Goal: Information Seeking & Learning: Learn about a topic

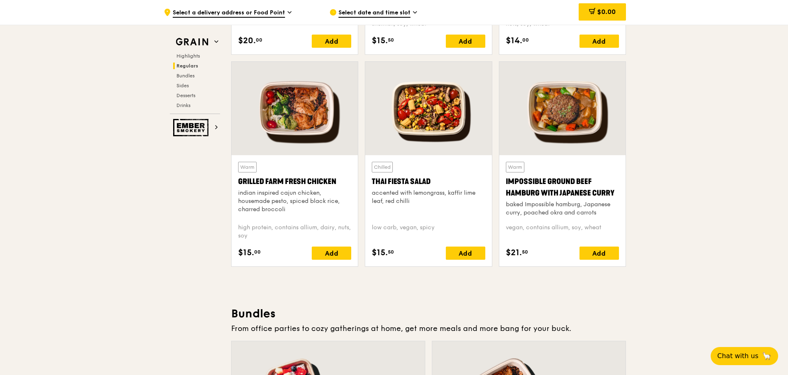
scroll to position [905, 0]
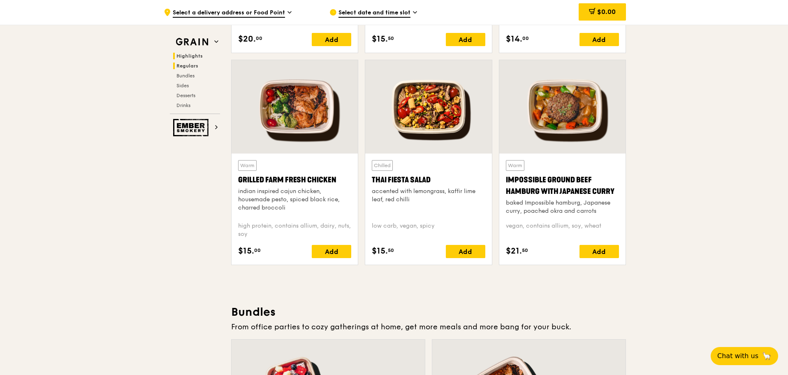
click at [196, 54] on span "Highlights" at bounding box center [189, 56] width 26 height 6
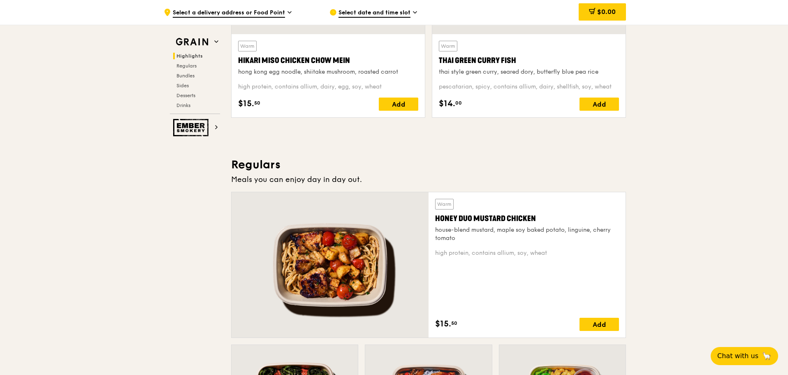
scroll to position [314, 0]
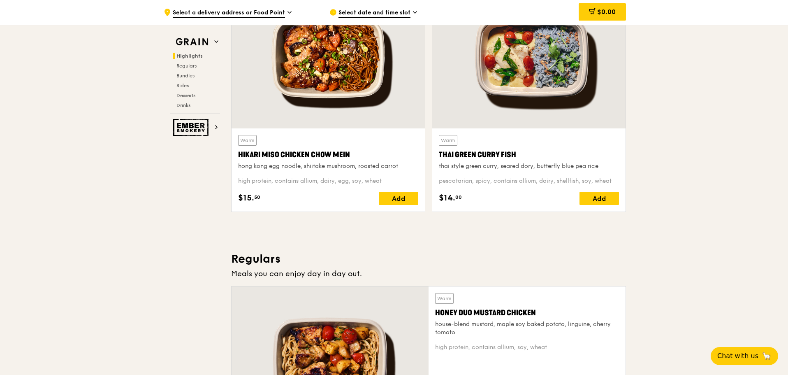
click at [523, 167] on div "thai style green curry, seared dory, butterfly blue pea rice" at bounding box center [529, 166] width 180 height 8
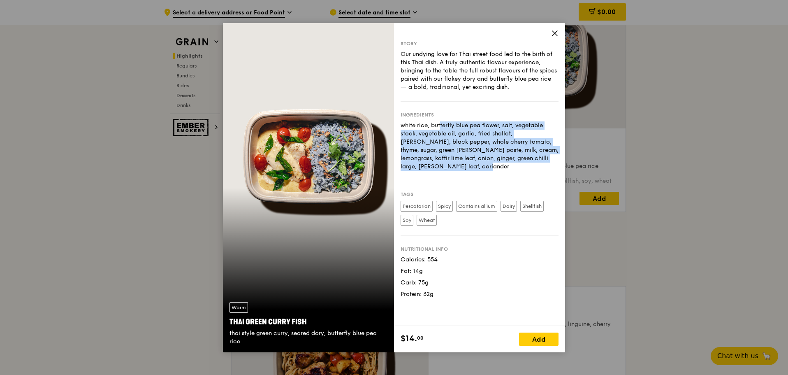
drag, startPoint x: 401, startPoint y: 125, endPoint x: 535, endPoint y: 158, distance: 137.7
click at [535, 157] on div "white rice, butterfly blue pea flower, salt, vegetable stock, vegetable oil, ga…" at bounding box center [480, 145] width 158 height 49
copy div "white rice, butterfly blue pea flower, salt, vegetable stock, vegetable oil, ga…"
drag, startPoint x: 244, startPoint y: 341, endPoint x: 225, endPoint y: 332, distance: 20.8
click at [225, 332] on div "Warm Thai Green [PERSON_NAME] Fish thai style green [PERSON_NAME], seared dory,…" at bounding box center [308, 323] width 171 height 57
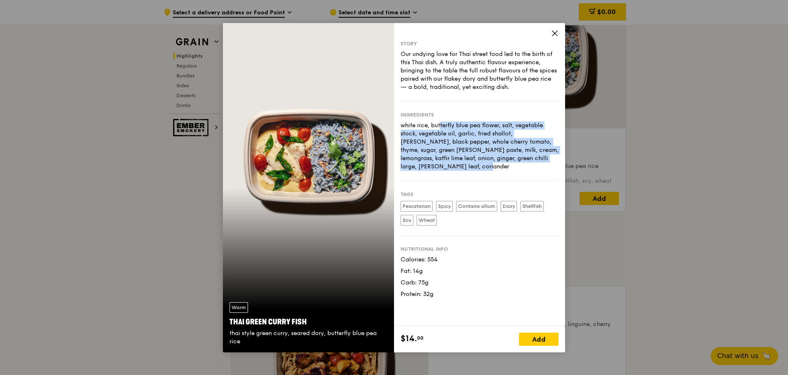
copy div "thai style green curry, seared dory, butterfly blue pea rice"
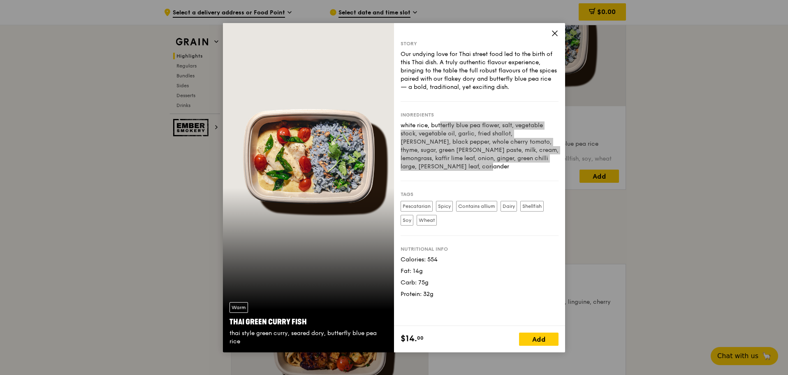
scroll to position [355, 0]
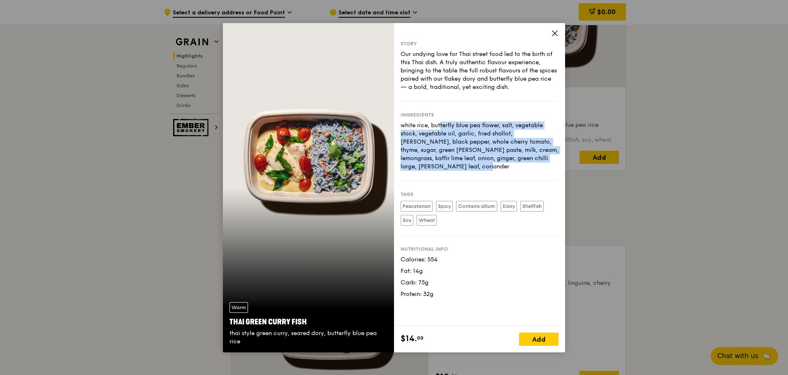
click at [556, 35] on icon at bounding box center [554, 33] width 7 height 7
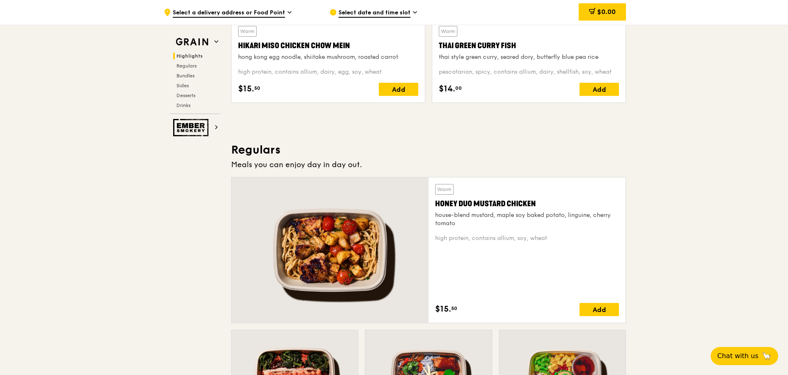
scroll to position [438, 0]
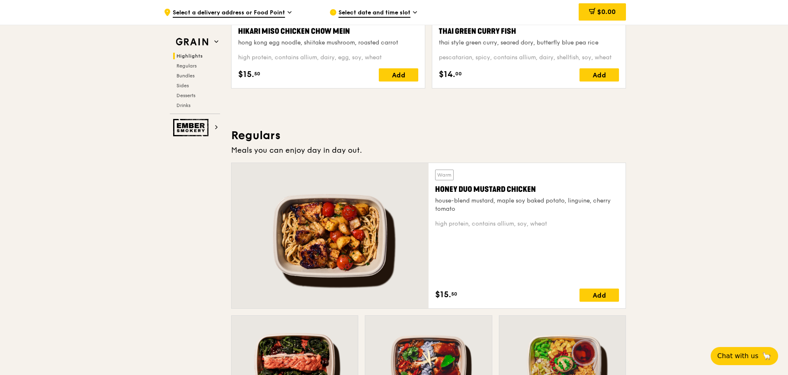
drag, startPoint x: 444, startPoint y: 206, endPoint x: 457, endPoint y: 211, distance: 13.4
click at [457, 211] on div "Warm Honey Duo Mustard Chicken house-blend mustard, maple soy baked potato, lin…" at bounding box center [527, 235] width 197 height 145
copy div "house-blend mustard, maple soy baked potato, linguine, cherry tomato"
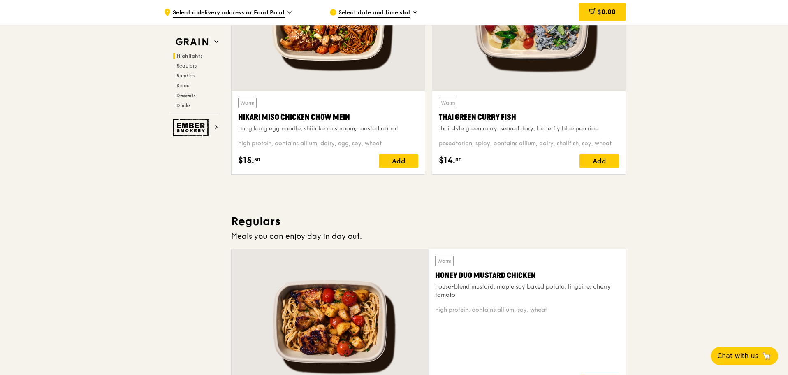
scroll to position [329, 0]
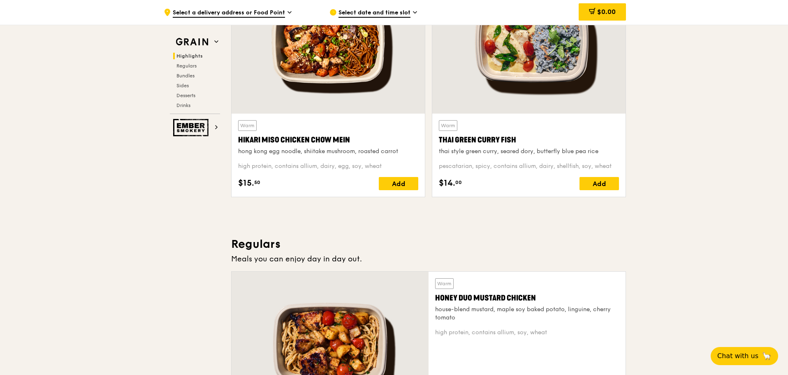
click at [565, 262] on div "Meals you can enjoy day in day out." at bounding box center [428, 259] width 395 height 12
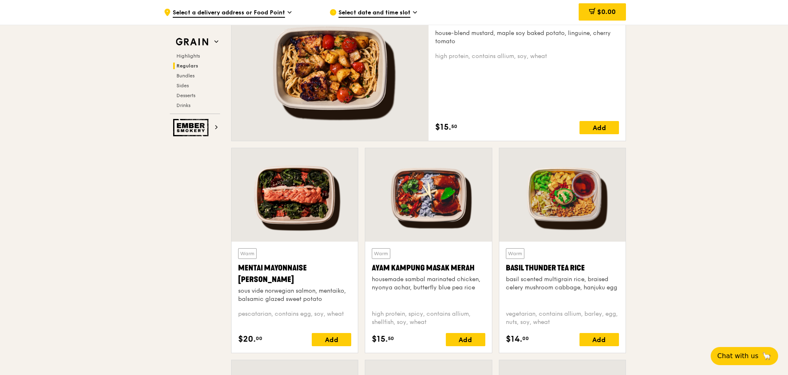
scroll to position [617, 0]
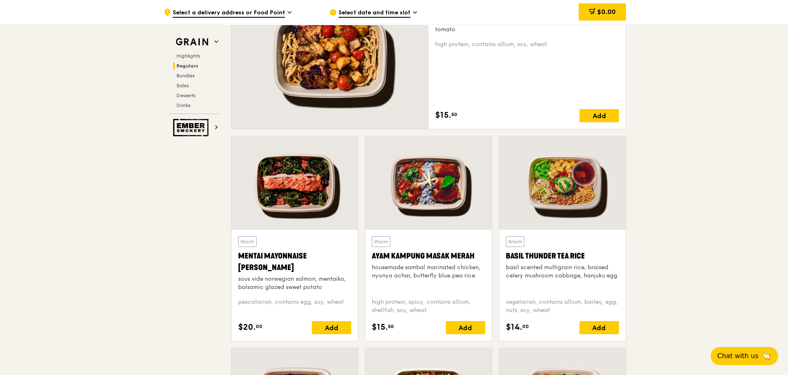
drag, startPoint x: 505, startPoint y: 265, endPoint x: 622, endPoint y: 279, distance: 117.7
click at [622, 279] on div "Warm Basil Thunder Tea [PERSON_NAME] scented multigrain rice, braised celery mu…" at bounding box center [562, 285] width 126 height 111
copy div "basil scented multigrain rice, braised celery mushroom cabbage, hanjuku egg"
